Goal: Check status: Check status

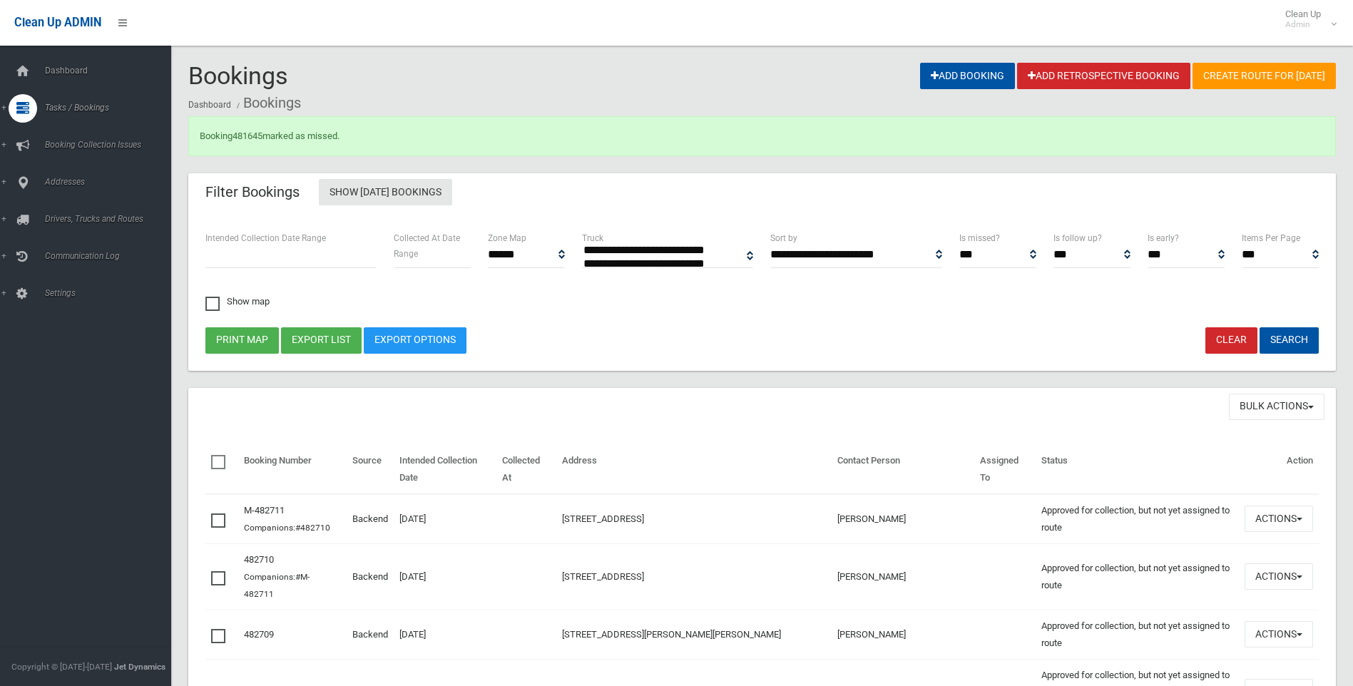
select select
click at [68, 208] on span "Search" at bounding box center [105, 213] width 129 height 10
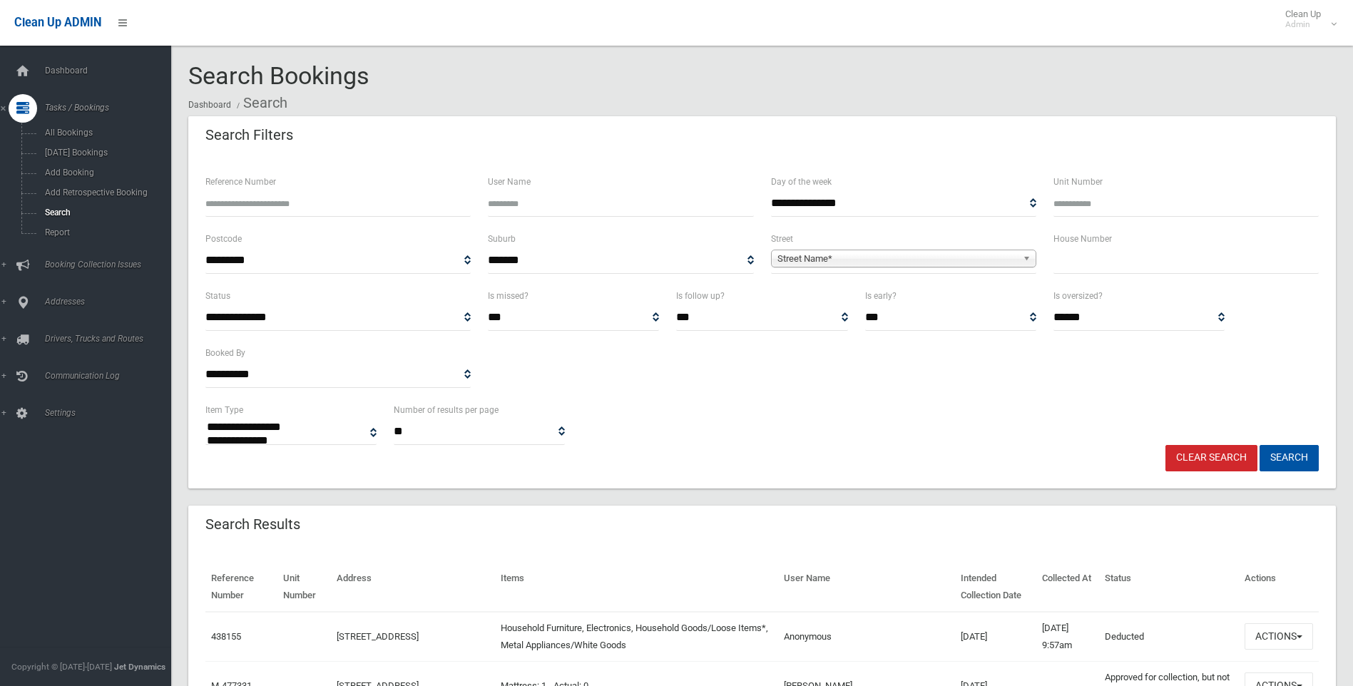
select select
click at [231, 200] on input "Reference Number" at bounding box center [337, 203] width 265 height 26
click at [249, 198] on input "Reference Number" at bounding box center [337, 203] width 265 height 26
type input "******"
click at [1260, 445] on button "Search" at bounding box center [1289, 458] width 59 height 26
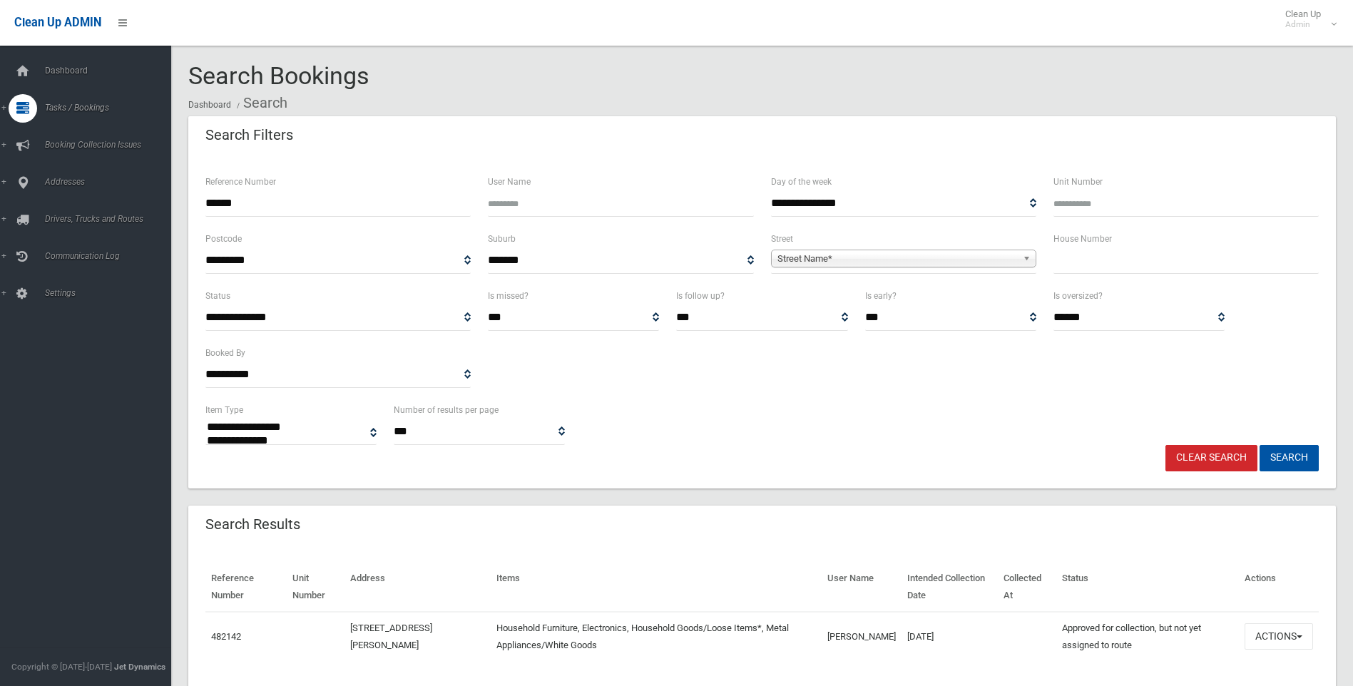
select select
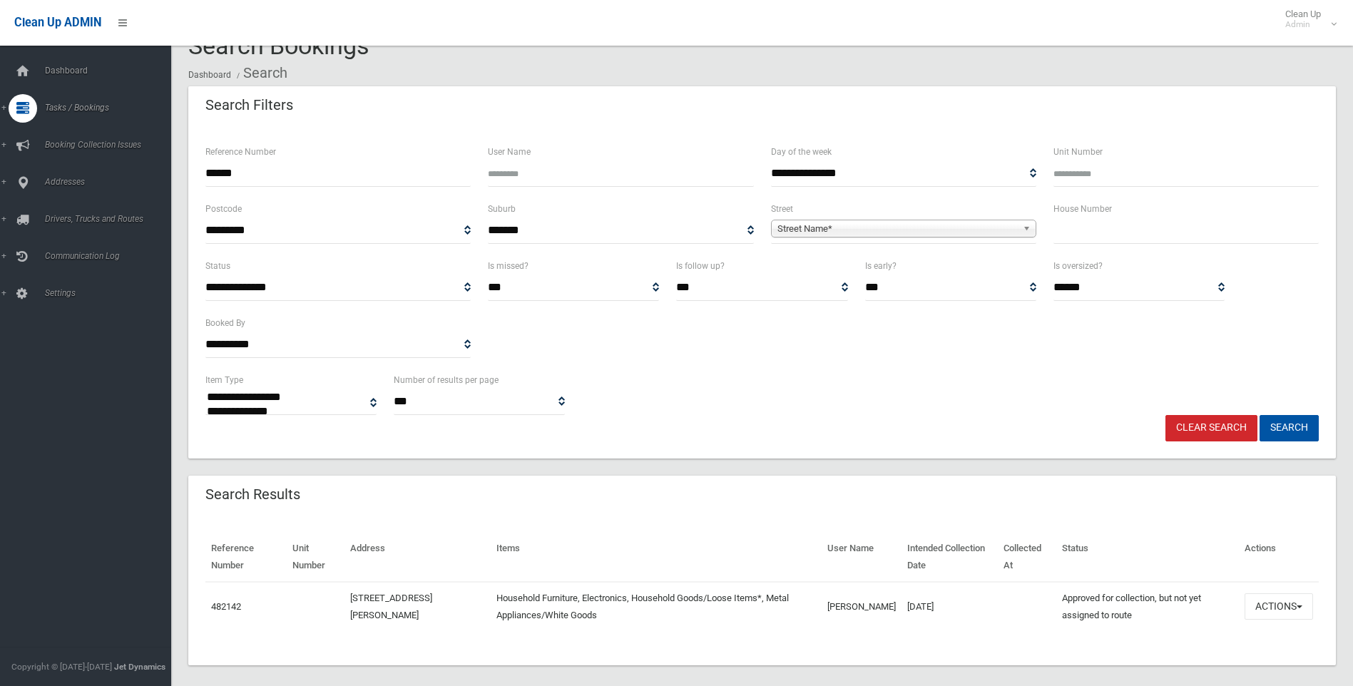
scroll to position [44, 0]
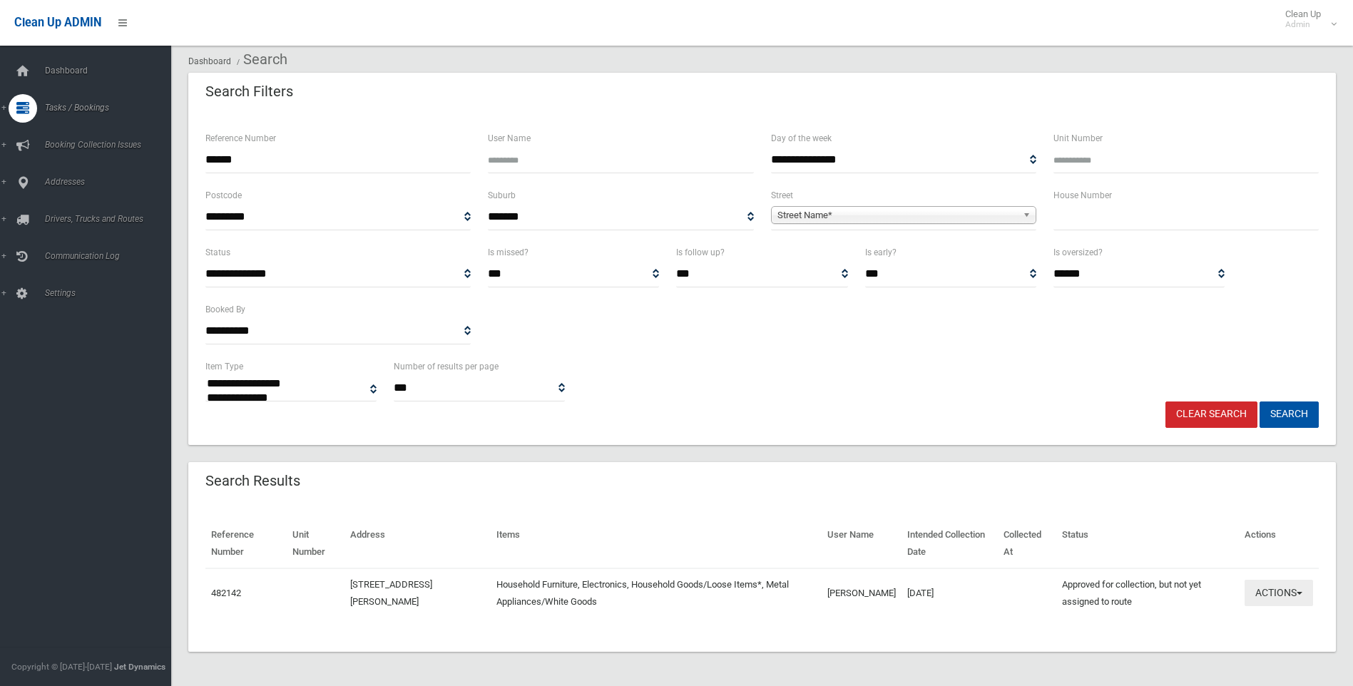
click at [1297, 591] on button "Actions" at bounding box center [1279, 593] width 68 height 26
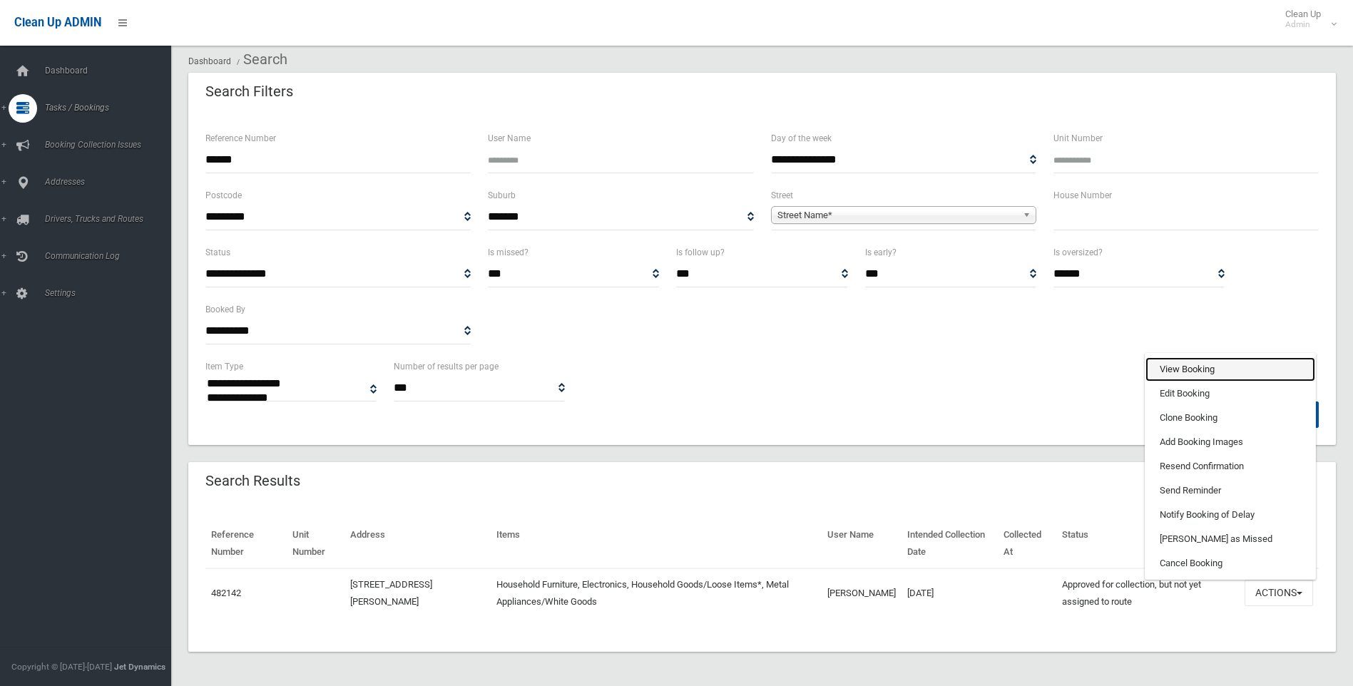
click at [1162, 364] on link "View Booking" at bounding box center [1230, 369] width 170 height 24
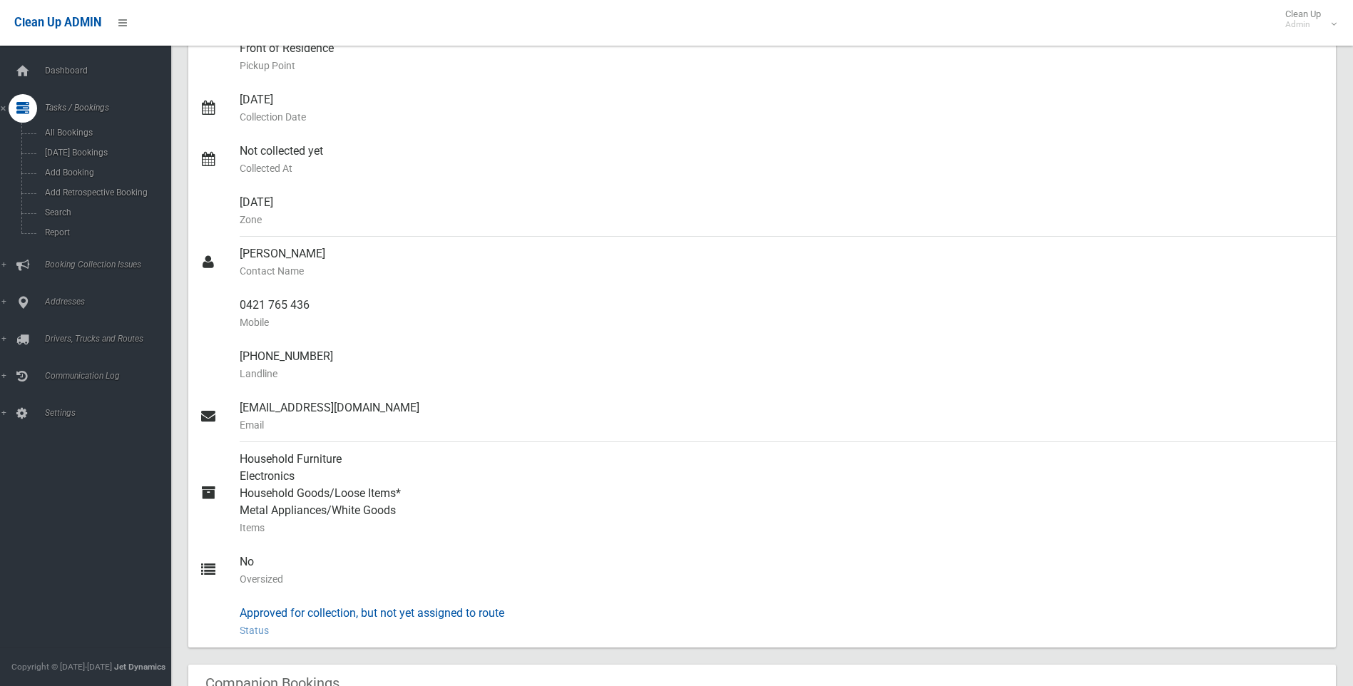
scroll to position [428, 0]
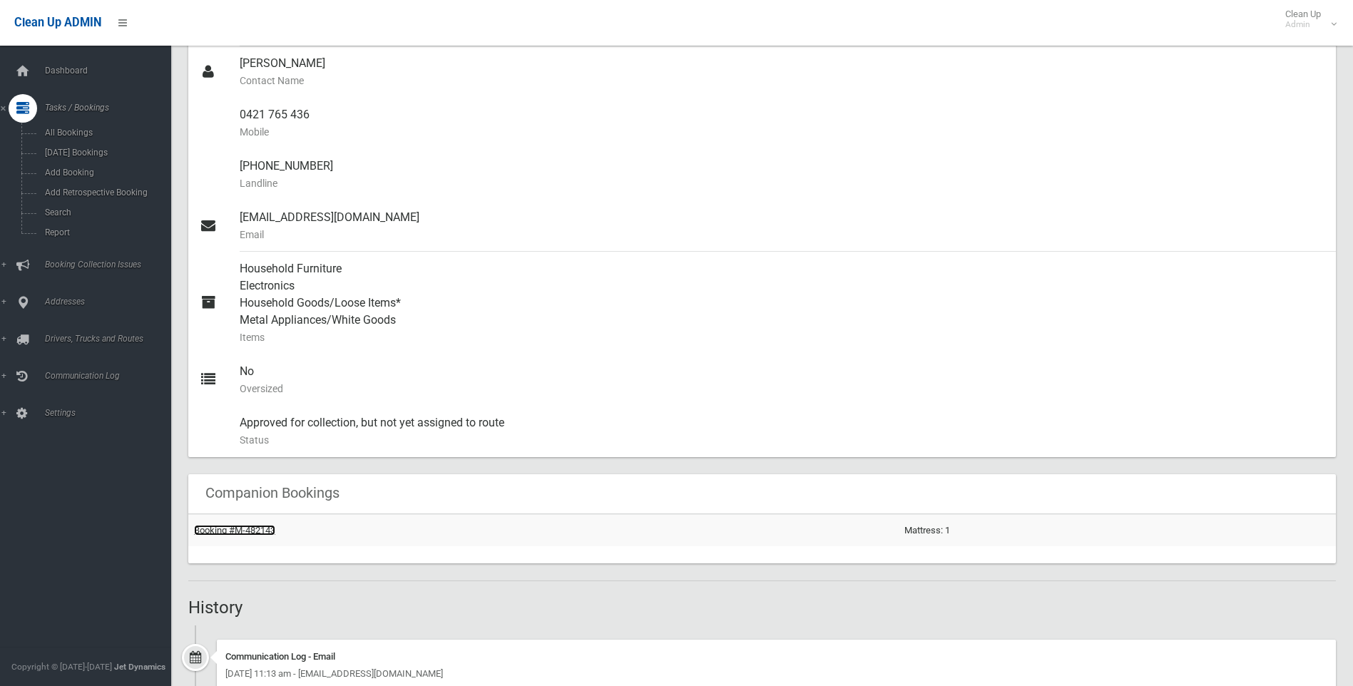
click at [245, 526] on link "Booking #M-482143" at bounding box center [234, 530] width 81 height 11
